Goal: Register for event/course

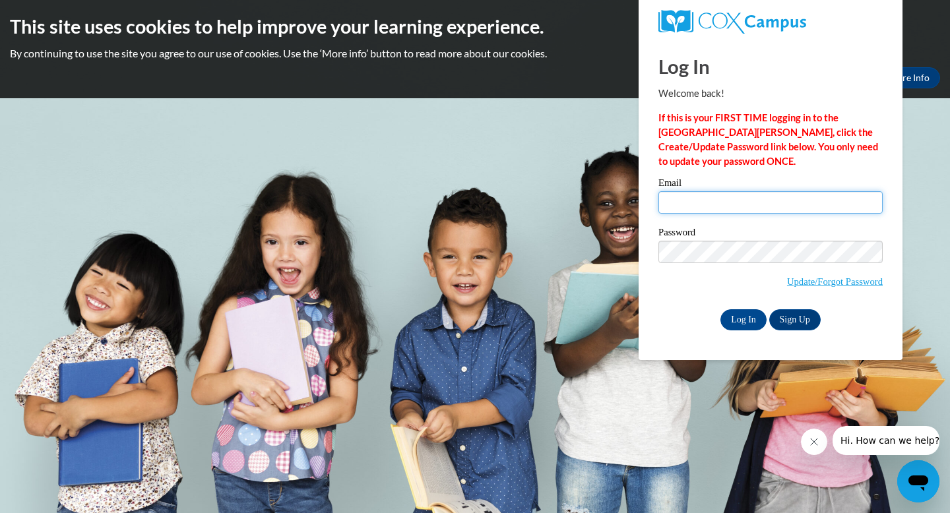
click at [710, 201] on input "Email" at bounding box center [771, 202] width 224 height 22
type input "minchr@ripon.k12.wi.us"
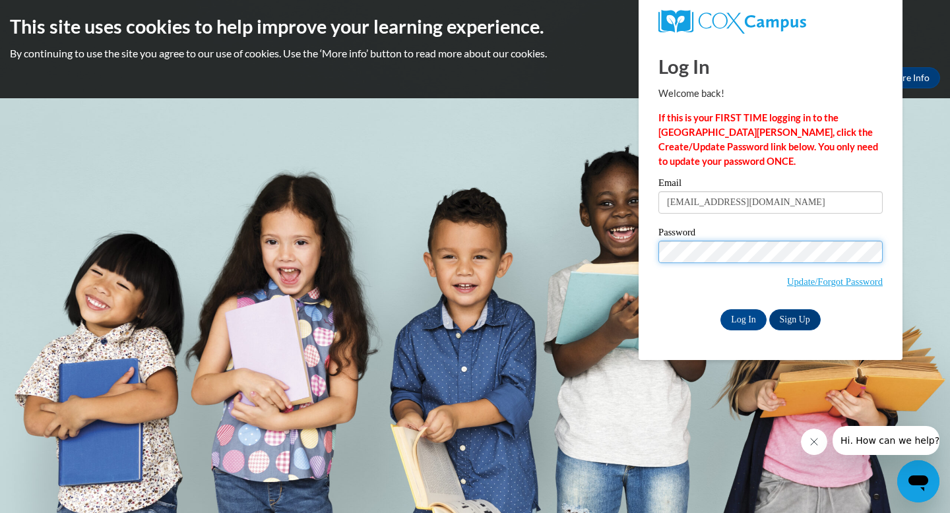
click at [721, 310] on input "Log In" at bounding box center [744, 320] width 46 height 21
click at [746, 317] on input "Log In" at bounding box center [744, 320] width 46 height 21
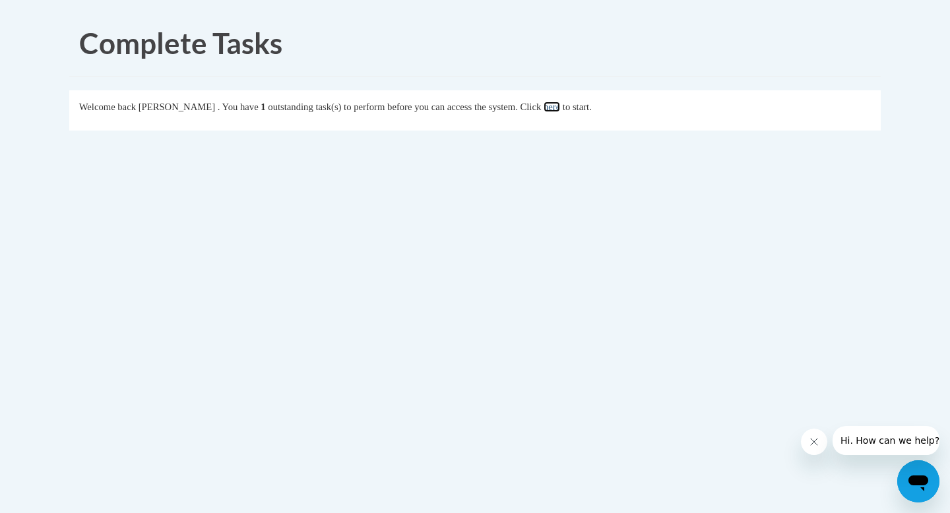
click at [560, 108] on link "here" at bounding box center [552, 107] width 16 height 11
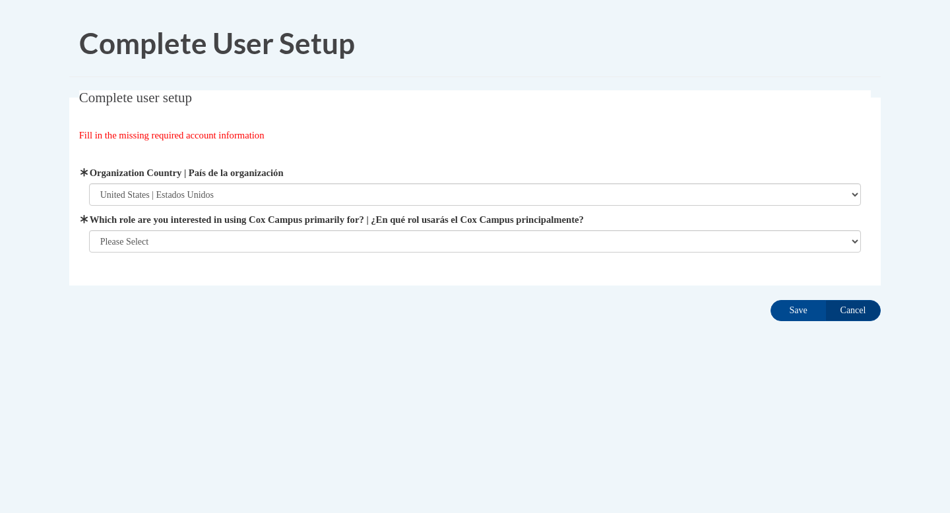
select select "ad49bcad-a171-4b2e-b99c-48b446064914"
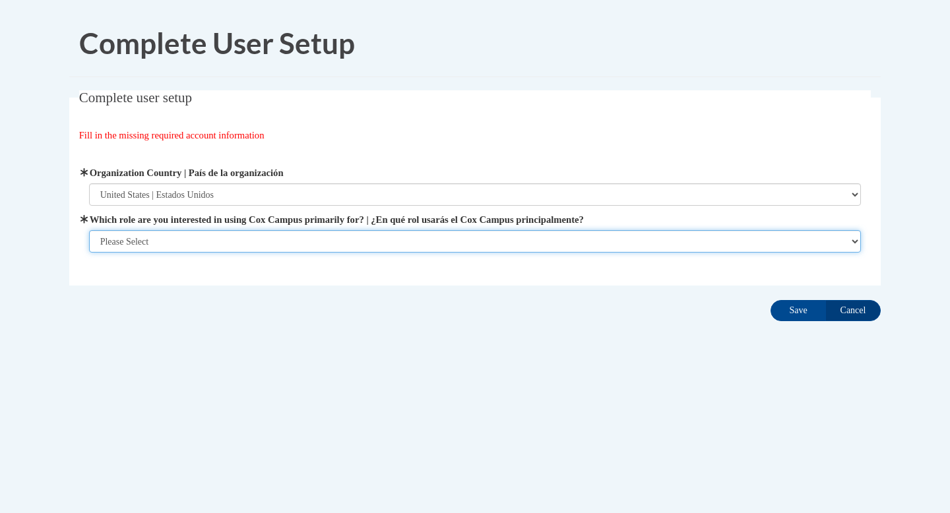
click at [232, 242] on select "Please Select College/University | Colegio/Universidad Community/Nonprofit Part…" at bounding box center [475, 241] width 773 height 22
select select "fbf2d438-af2f-41f8-98f1-81c410e29de3"
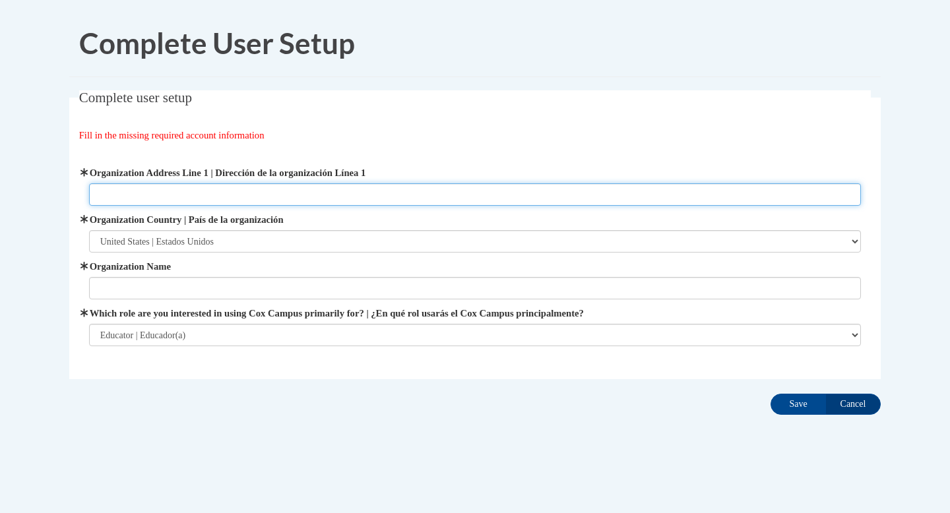
click at [400, 195] on input "Organization Address Line 1 | Dirección de la organización Línea 1" at bounding box center [475, 194] width 773 height 22
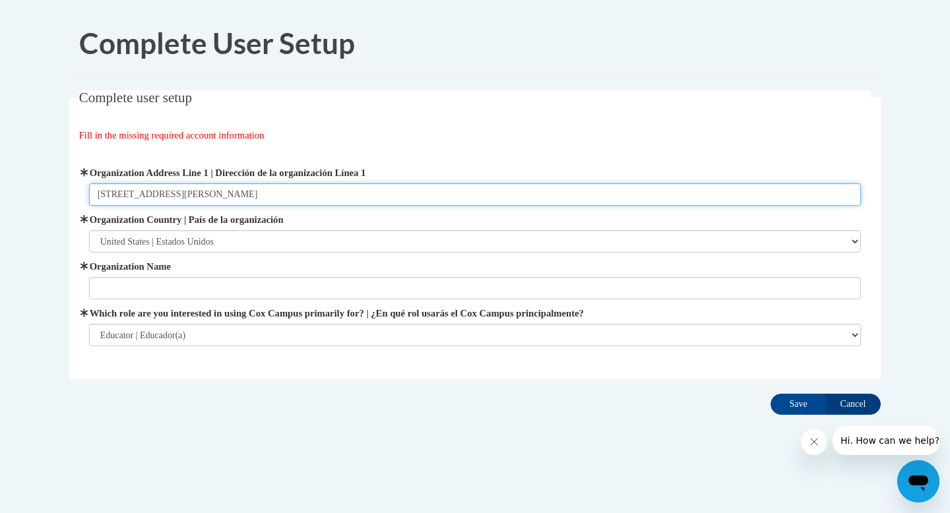
type input "100 Ringstad Drive Ripon, WI 54971"
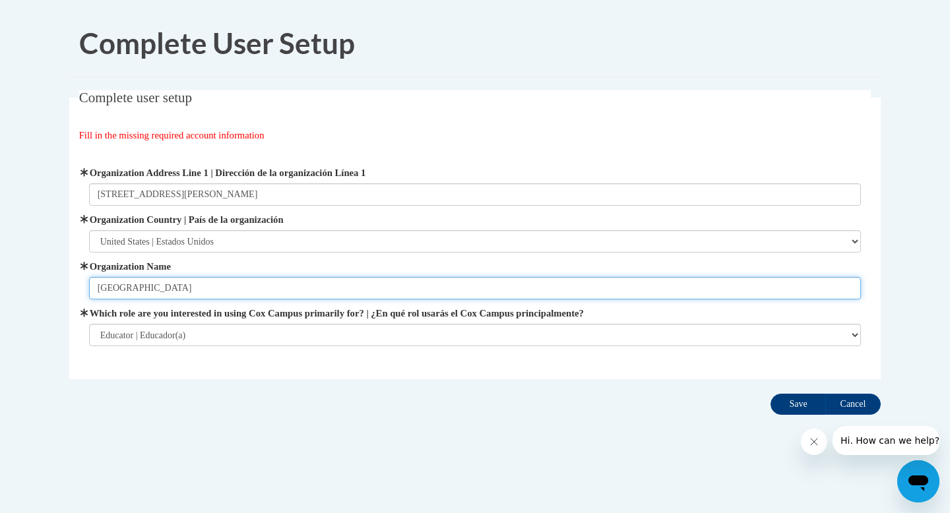
type input "Ripon Area School District"
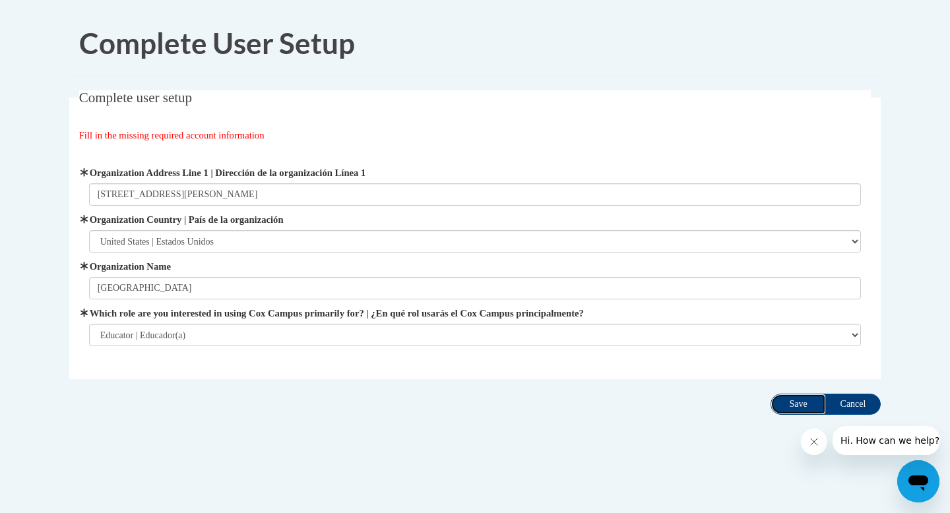
click at [800, 405] on input "Save" at bounding box center [798, 404] width 55 height 21
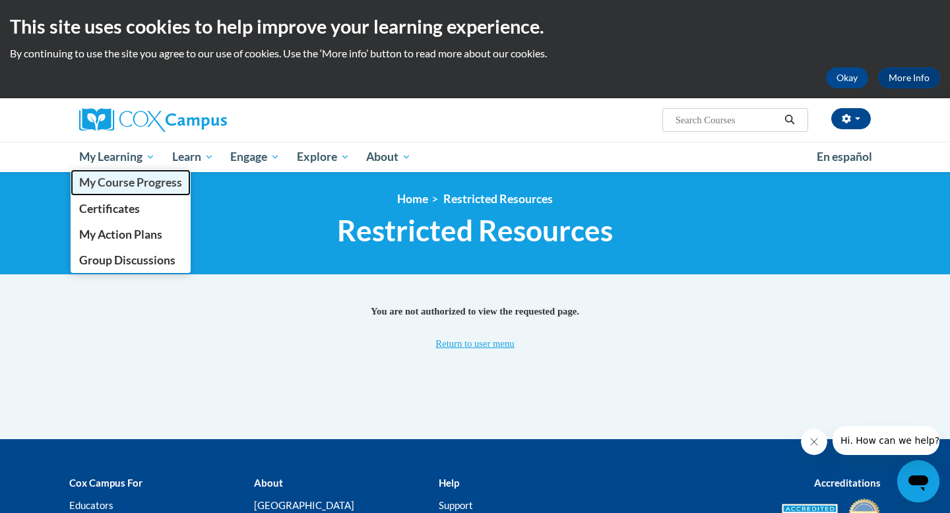
click at [119, 187] on span "My Course Progress" at bounding box center [130, 183] width 103 height 14
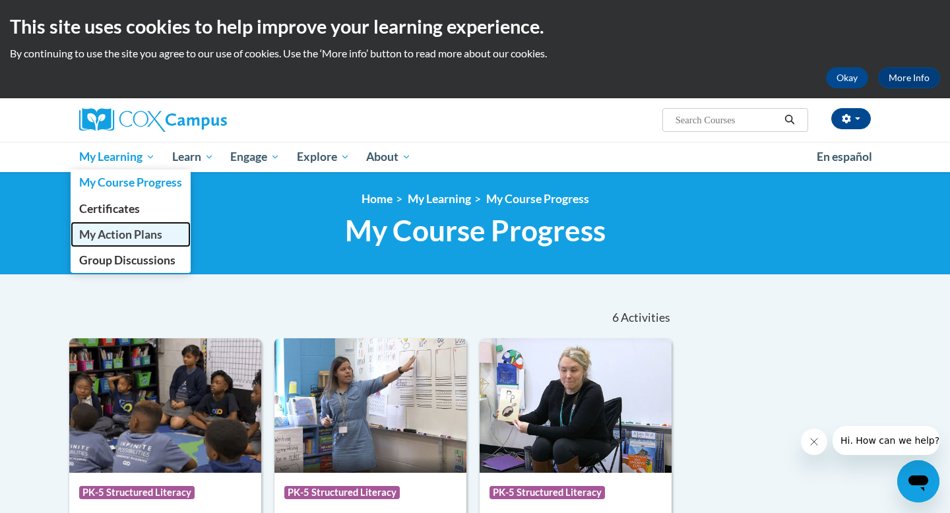
click at [129, 235] on span "My Action Plans" at bounding box center [120, 235] width 83 height 14
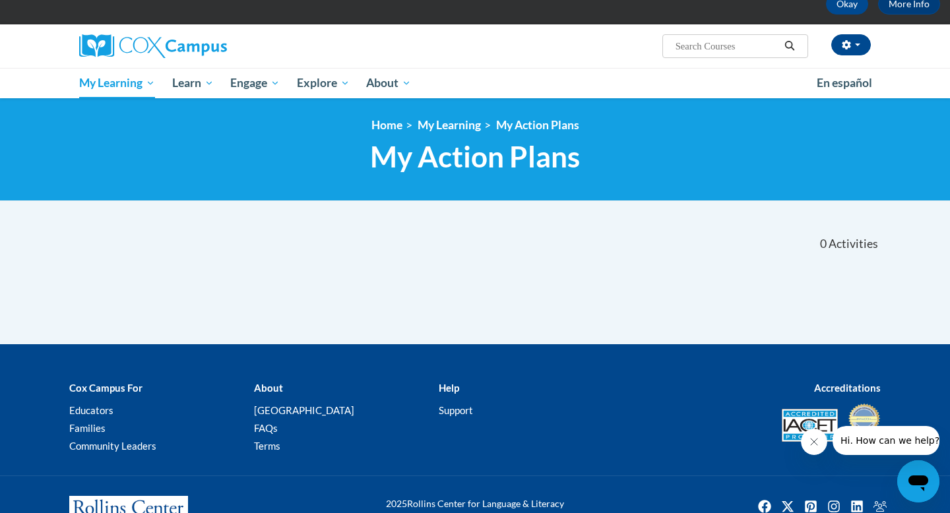
scroll to position [72, 0]
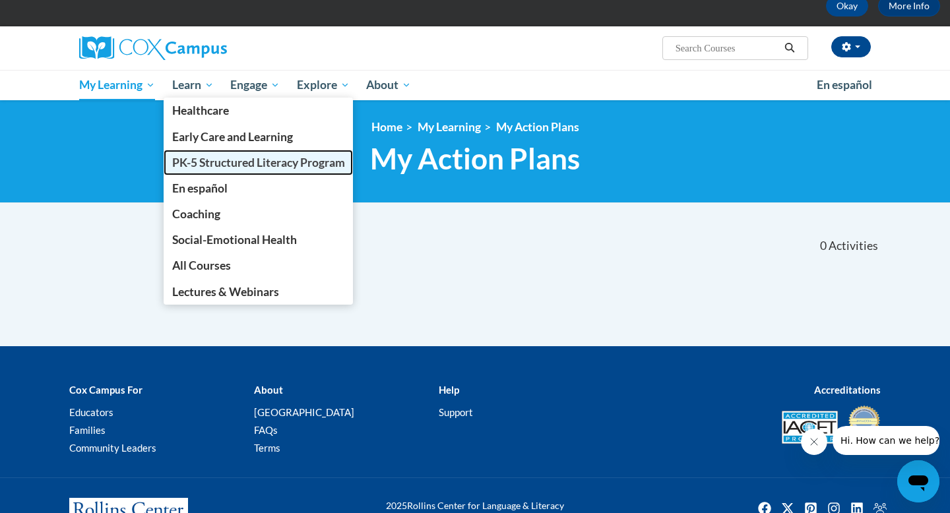
click at [321, 164] on span "PK-5 Structured Literacy Program" at bounding box center [258, 163] width 173 height 14
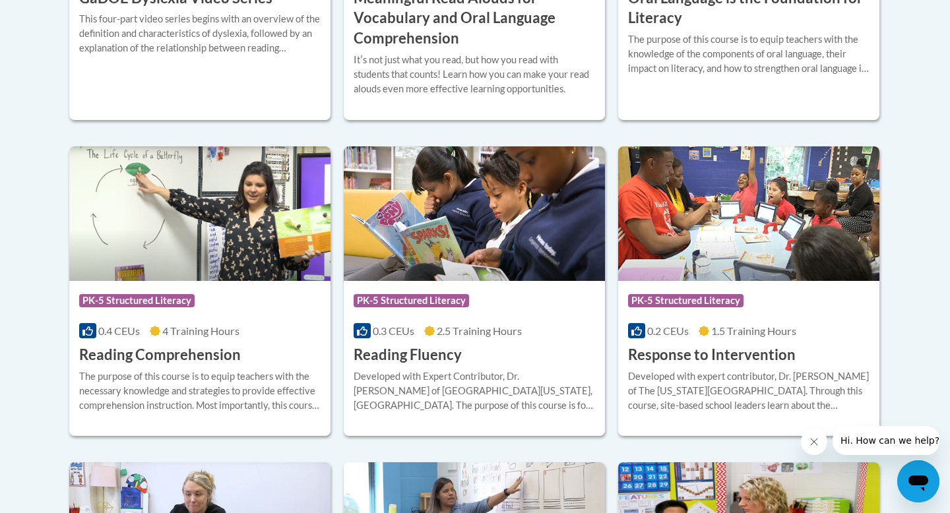
scroll to position [1137, 0]
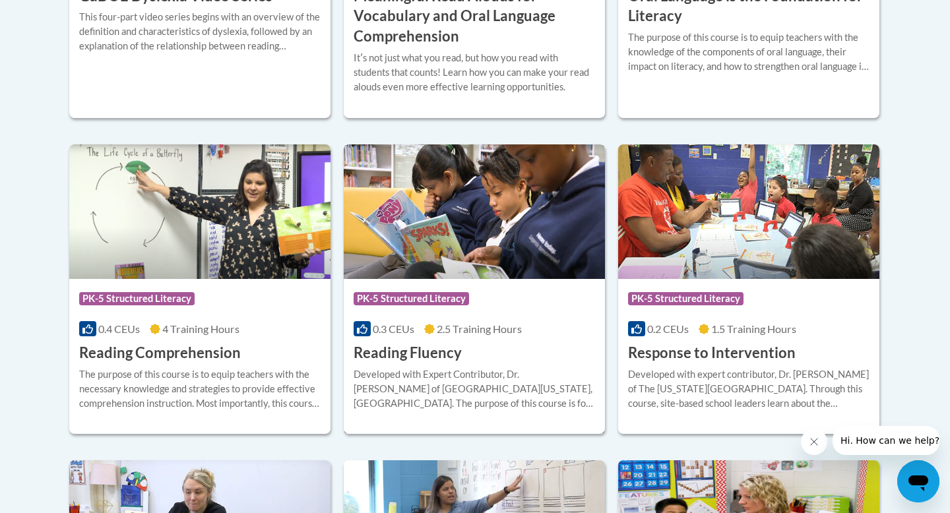
click at [516, 230] on img at bounding box center [474, 212] width 261 height 135
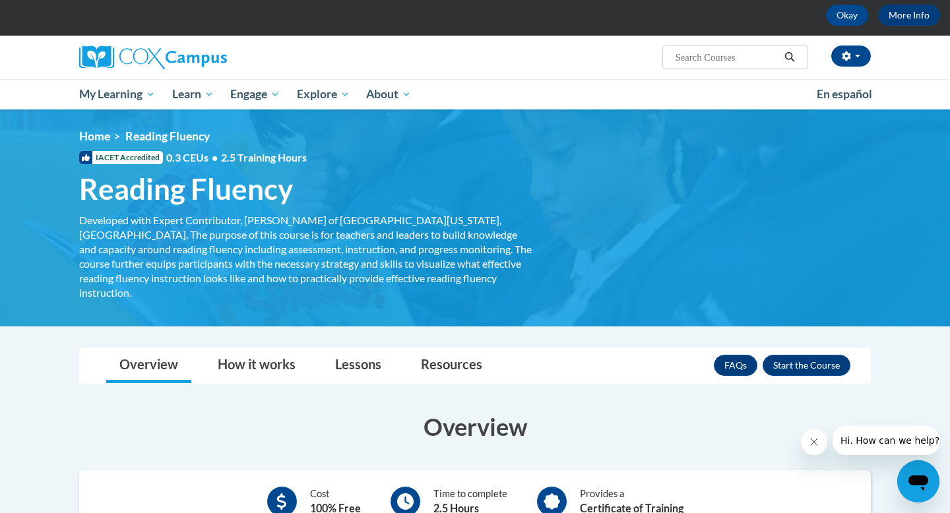
scroll to position [67, 0]
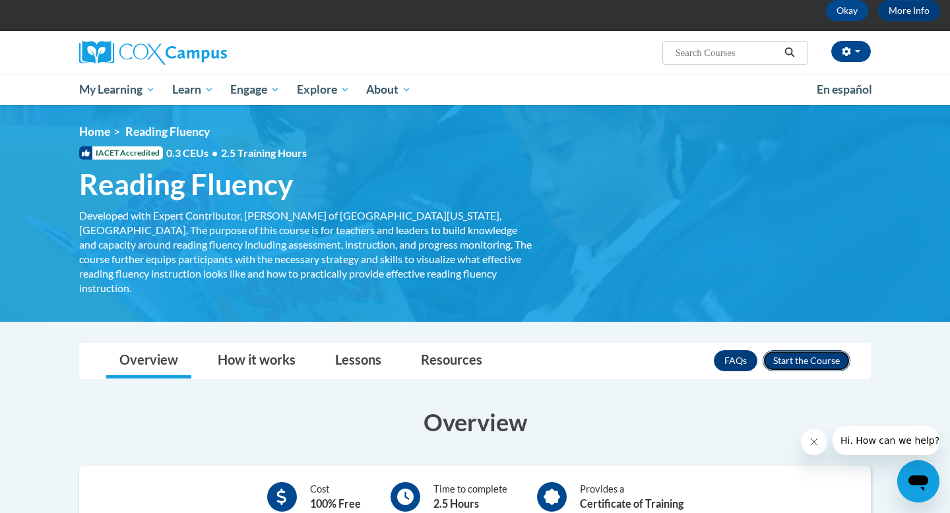
click at [785, 350] on button "Enroll" at bounding box center [807, 360] width 88 height 21
click at [816, 442] on icon "Close message from company" at bounding box center [814, 442] width 11 height 11
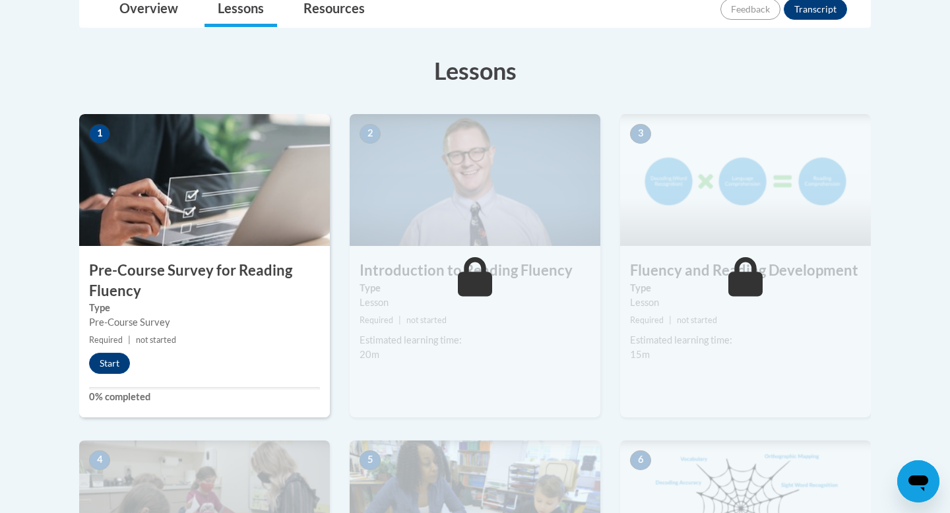
scroll to position [336, 0]
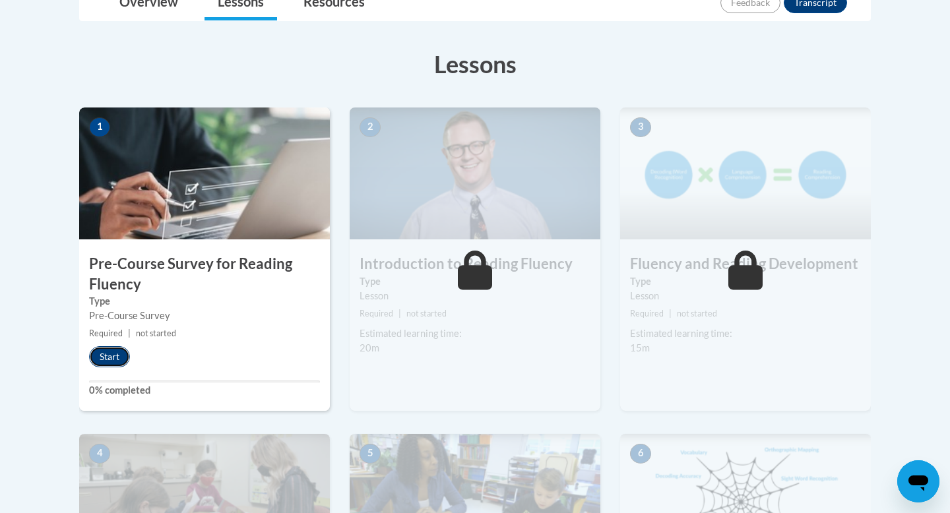
click at [110, 357] on button "Start" at bounding box center [109, 356] width 41 height 21
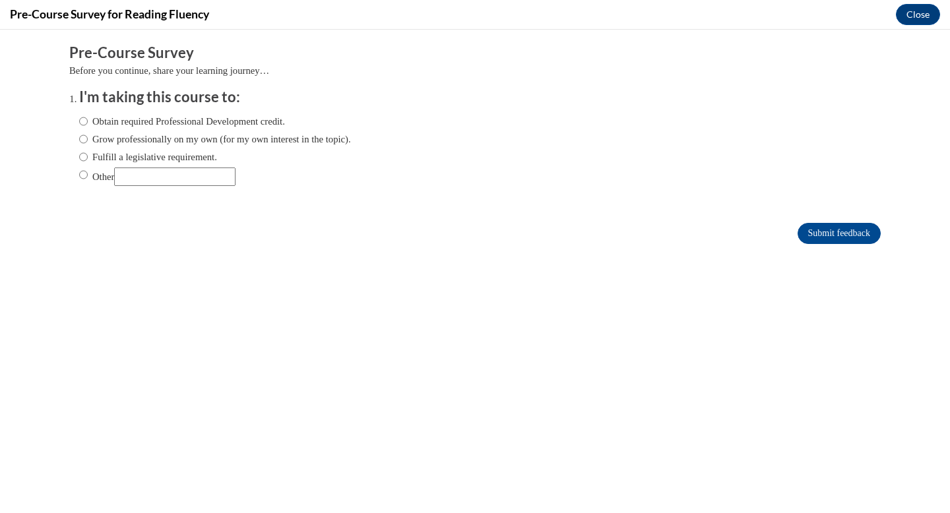
scroll to position [0, 0]
click at [87, 160] on input "Fulfill a legislative requirement." at bounding box center [83, 157] width 9 height 15
radio input "true"
click at [81, 141] on input "Grow professionally on my own (for my own interest in the topic)." at bounding box center [83, 139] width 9 height 15
radio input "true"
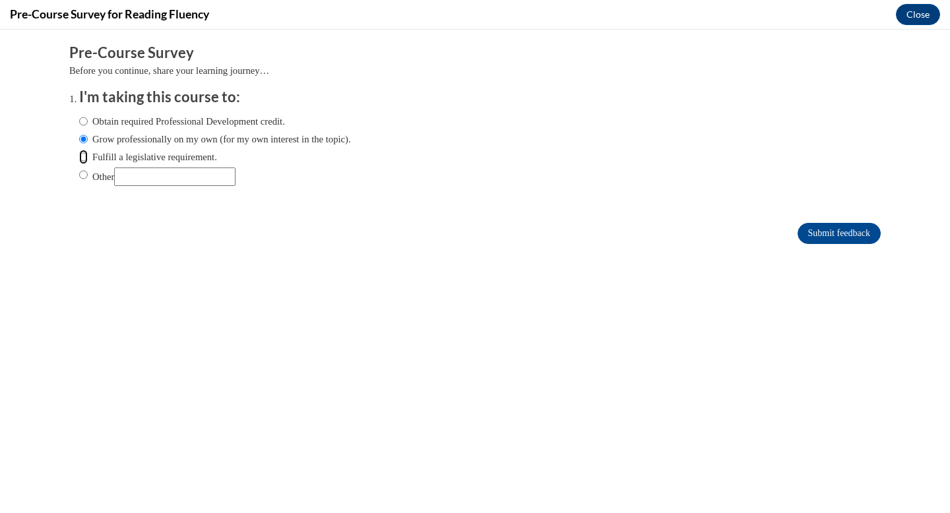
click at [84, 158] on input "Fulfill a legislative requirement." at bounding box center [83, 157] width 9 height 15
radio input "true"
click at [837, 239] on input "Submit feedback" at bounding box center [839, 233] width 83 height 21
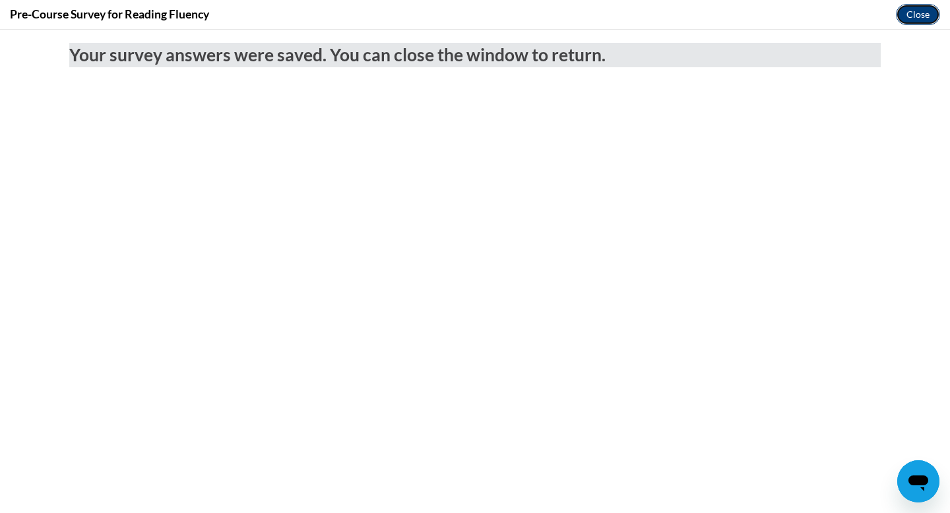
click at [919, 16] on button "Close" at bounding box center [918, 14] width 44 height 21
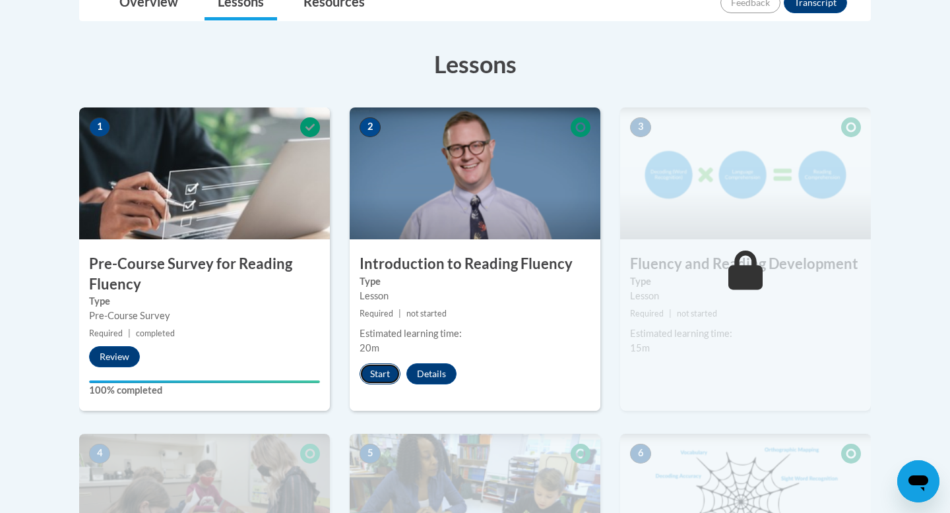
click at [379, 381] on button "Start" at bounding box center [380, 374] width 41 height 21
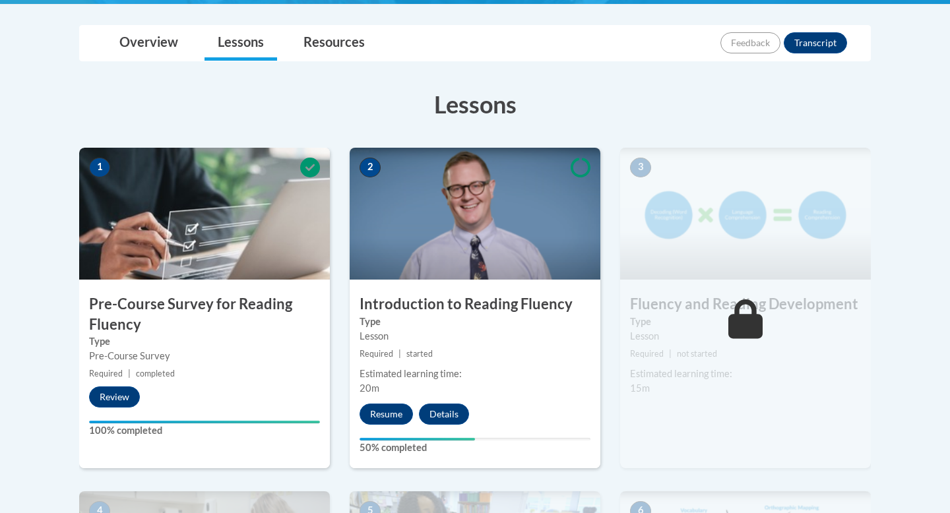
scroll to position [304, 0]
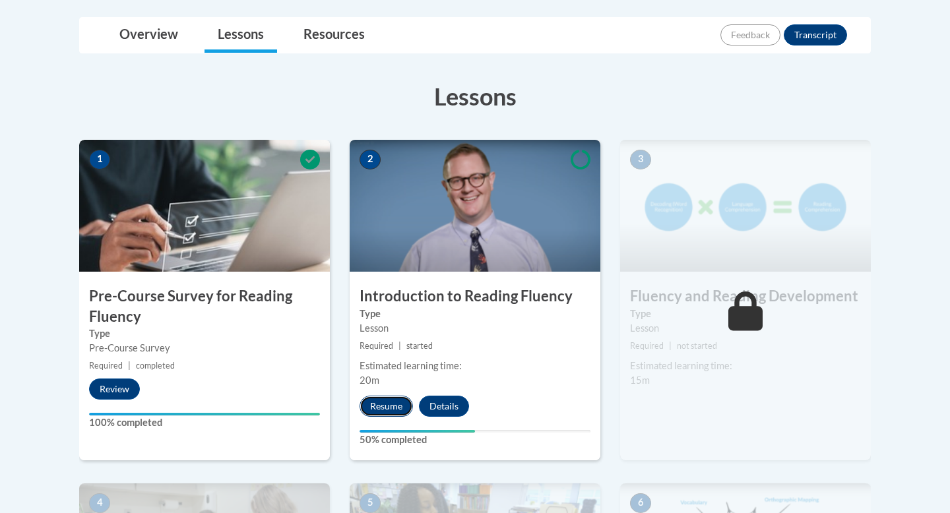
click at [395, 404] on button "Resume" at bounding box center [386, 406] width 53 height 21
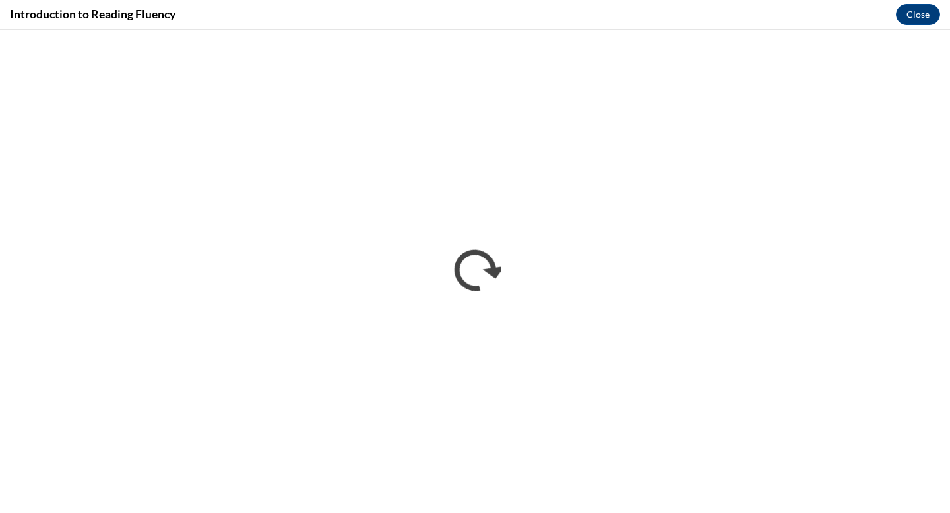
scroll to position [0, 0]
